Goal: Check status: Check status

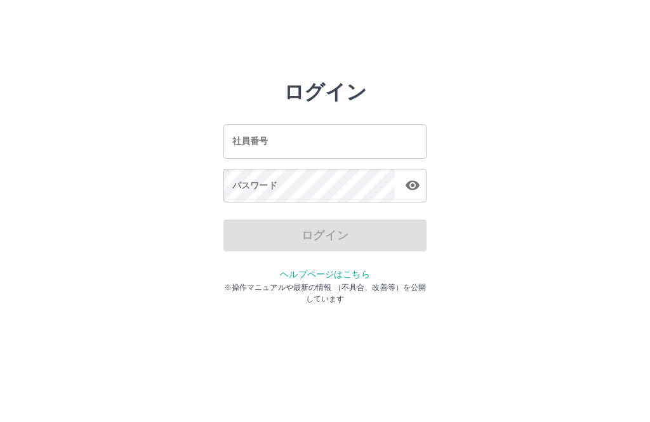
click at [242, 143] on div "社員番号 社員番号" at bounding box center [324, 141] width 203 height 34
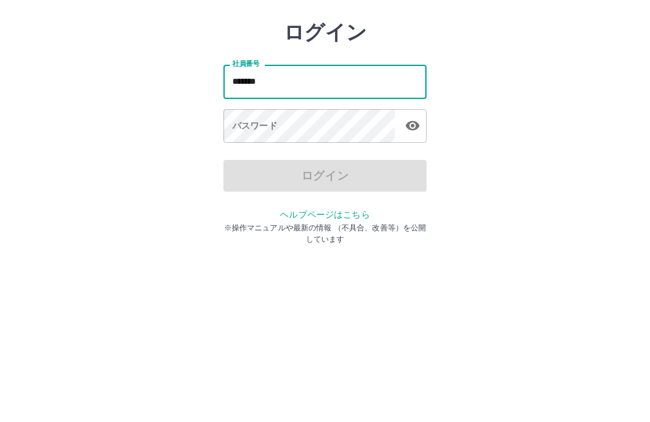
type input "*******"
click at [245, 169] on div "パスワード パスワード" at bounding box center [324, 187] width 203 height 36
click at [238, 169] on div "パスワード パスワード" at bounding box center [324, 187] width 203 height 36
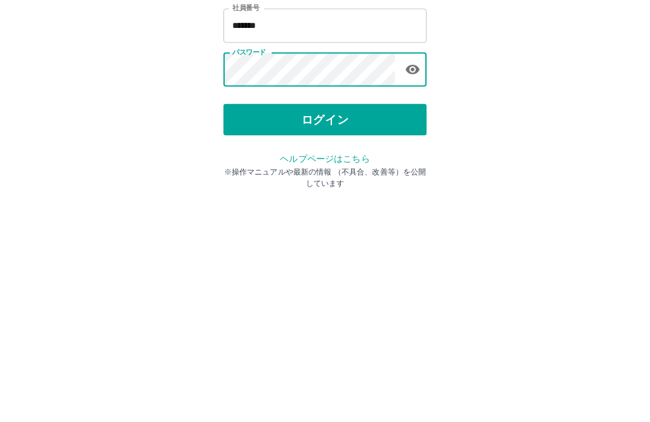
click at [328, 220] on button "ログイン" at bounding box center [324, 236] width 203 height 32
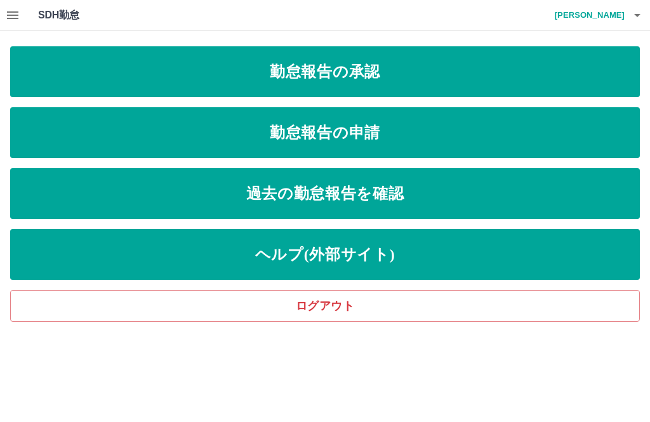
click at [322, 192] on link "過去の勤怠報告を確認" at bounding box center [325, 193] width 630 height 51
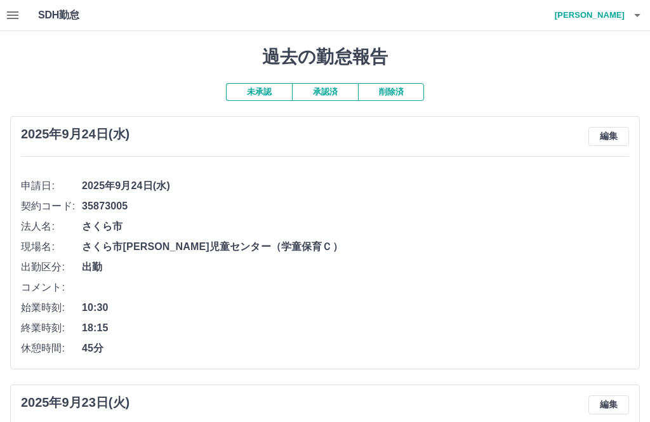
click at [640, 11] on icon "button" at bounding box center [637, 15] width 15 height 15
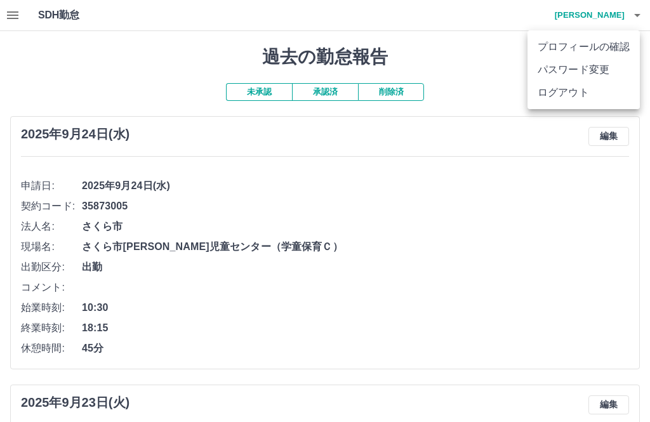
click at [563, 93] on li "ログアウト" at bounding box center [583, 92] width 112 height 23
